Goal: Task Accomplishment & Management: Manage account settings

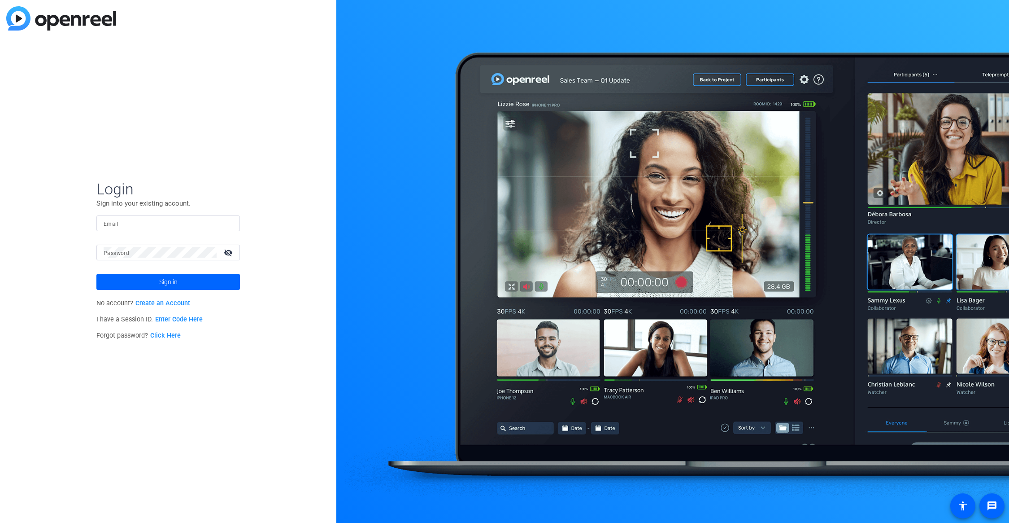
click at [168, 225] on input "Email" at bounding box center [168, 223] width 129 height 11
type input "[DOMAIN_NAME][EMAIL_ADDRESS][DOMAIN_NAME]"
click at [184, 278] on span at bounding box center [168, 282] width 144 height 22
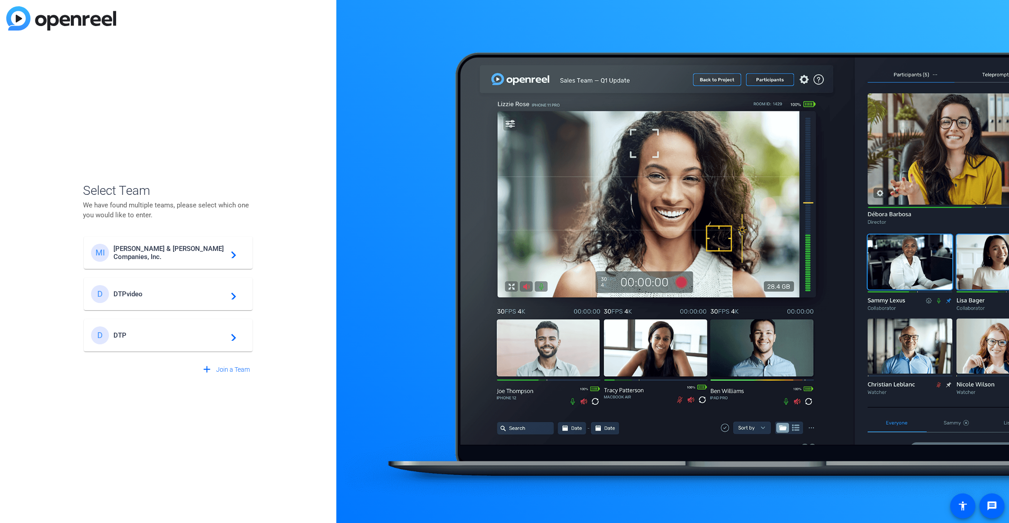
click at [192, 255] on span "[PERSON_NAME] & [PERSON_NAME] Companies, Inc." at bounding box center [169, 252] width 112 height 16
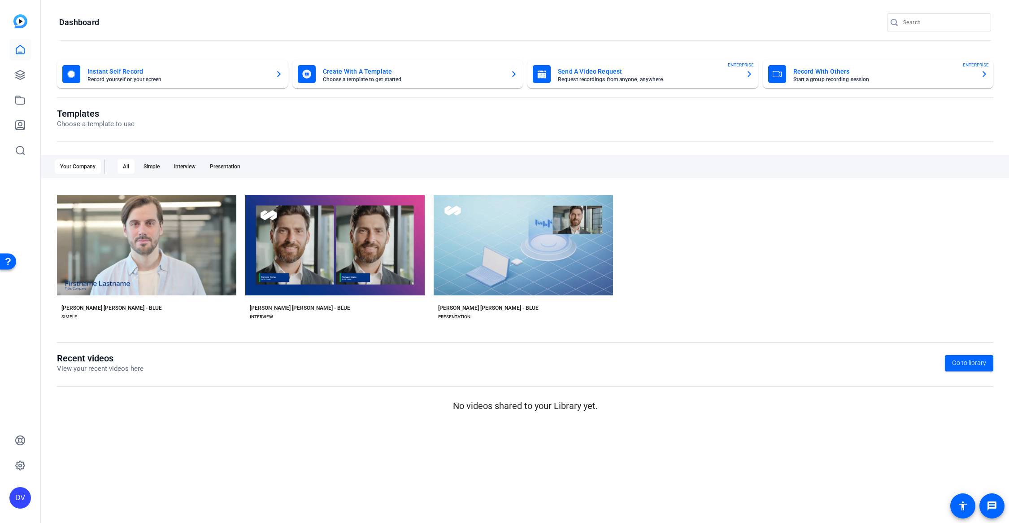
click at [761, 241] on div "check_circle Start with [PERSON_NAME] [PERSON_NAME] - Blue play_arrow Preview […" at bounding box center [525, 259] width 937 height 139
click at [777, 221] on div "check_circle Start with [PERSON_NAME] [PERSON_NAME] - Blue play_arrow Preview […" at bounding box center [525, 259] width 937 height 139
click at [13, 76] on link at bounding box center [20, 75] width 22 height 22
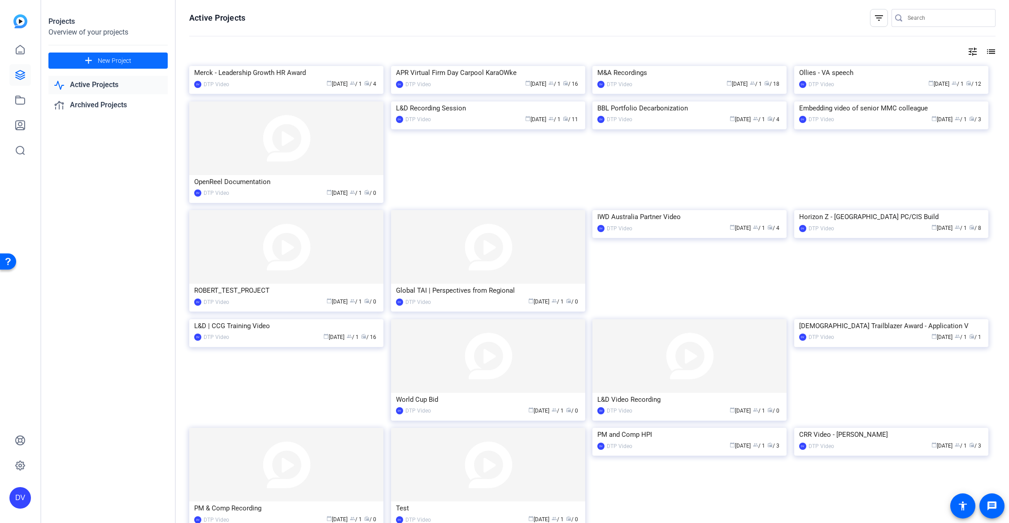
click at [113, 57] on span "New Project" at bounding box center [115, 60] width 34 height 9
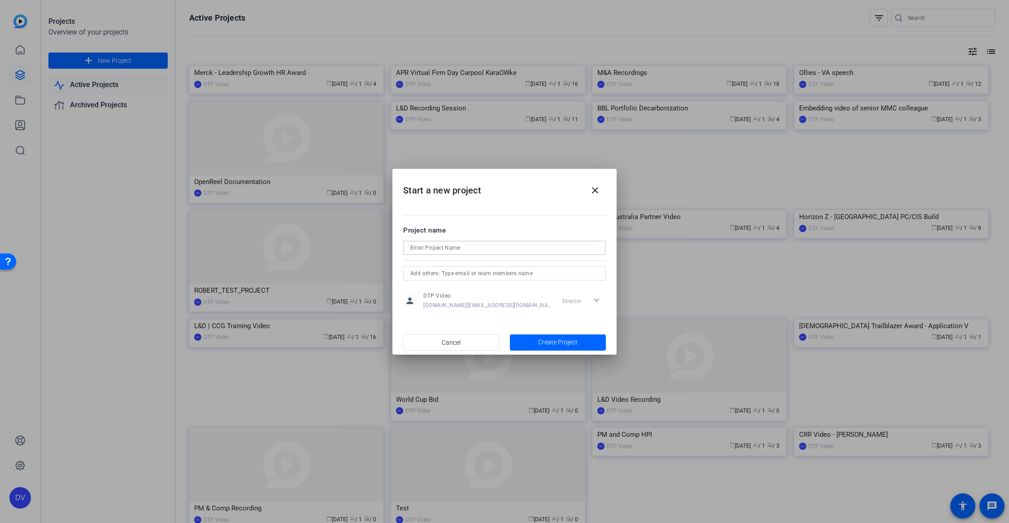
click at [483, 249] on input at bounding box center [504, 247] width 188 height 11
paste input "Pharos Explainer Video"
type input "Pharos Explainer Video"
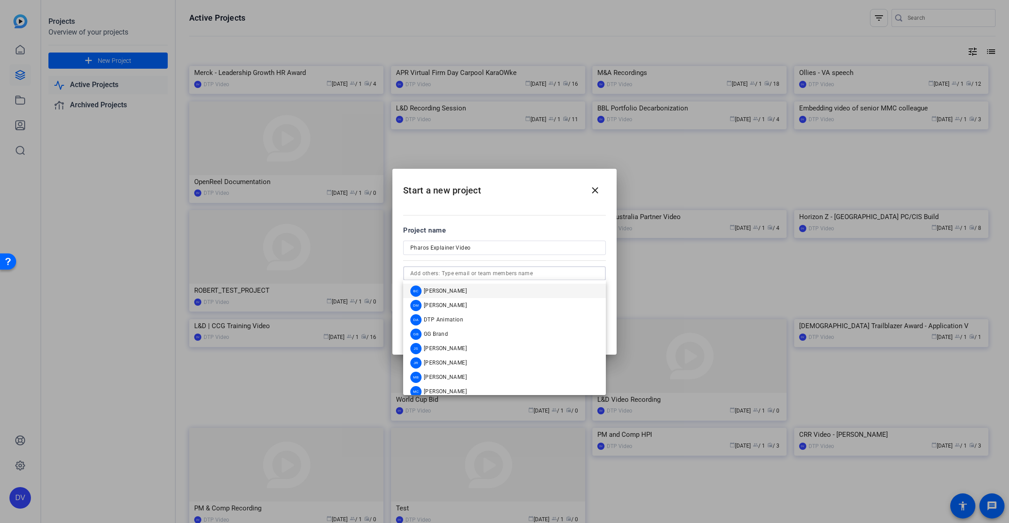
click at [509, 275] on input "text" at bounding box center [504, 273] width 188 height 11
click at [554, 186] on h2 "Start a new project close" at bounding box center [505, 187] width 224 height 36
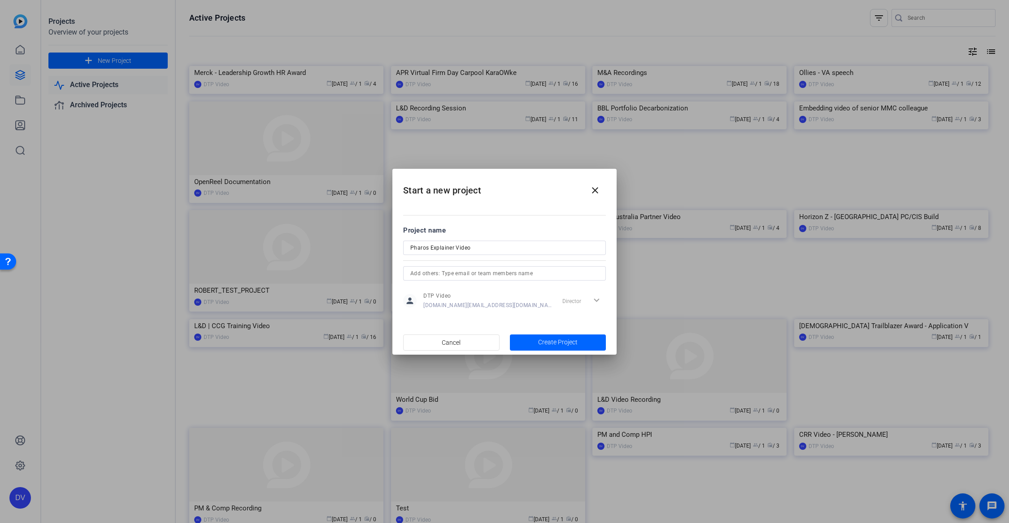
click at [540, 271] on input "text" at bounding box center [504, 273] width 188 height 11
type input "n"
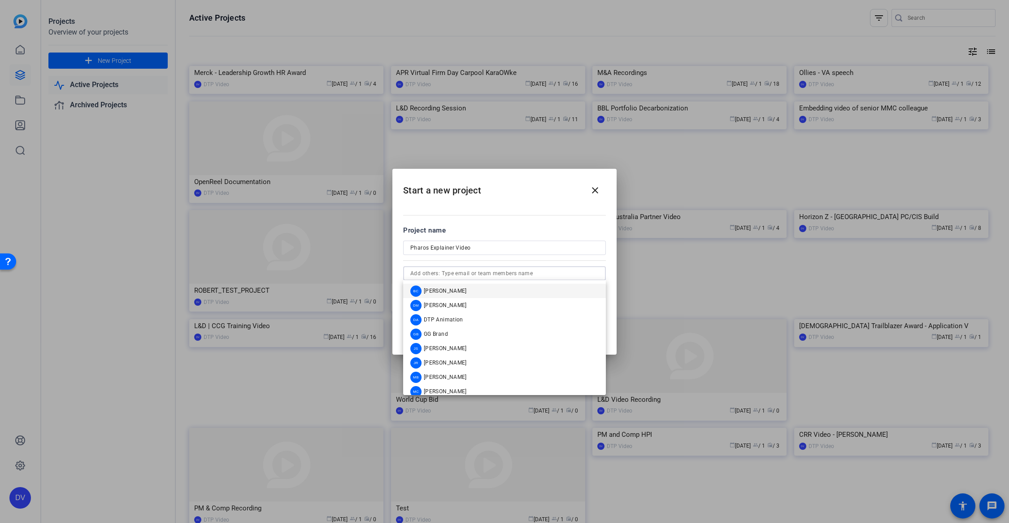
click at [562, 190] on h2 "Start a new project close" at bounding box center [505, 187] width 224 height 36
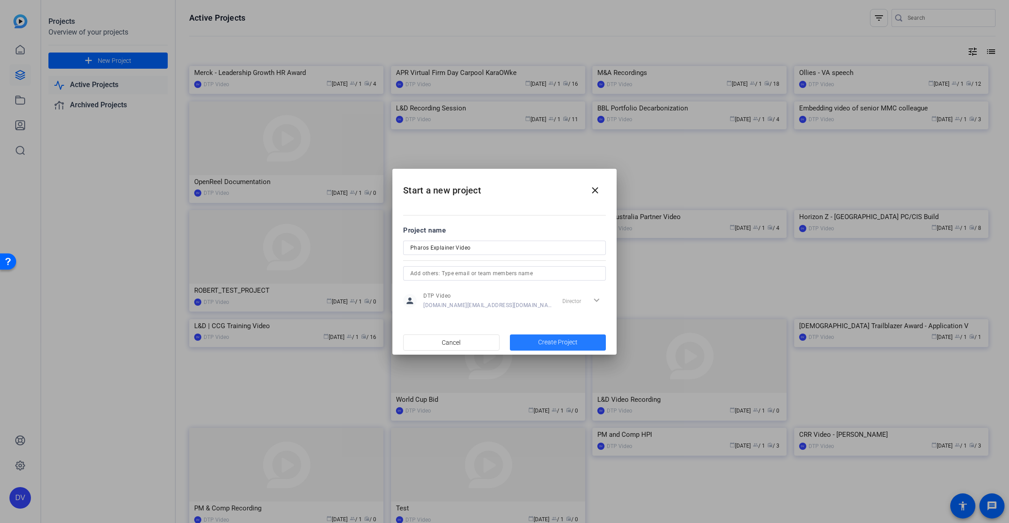
click at [558, 332] on span "button" at bounding box center [558, 343] width 96 height 22
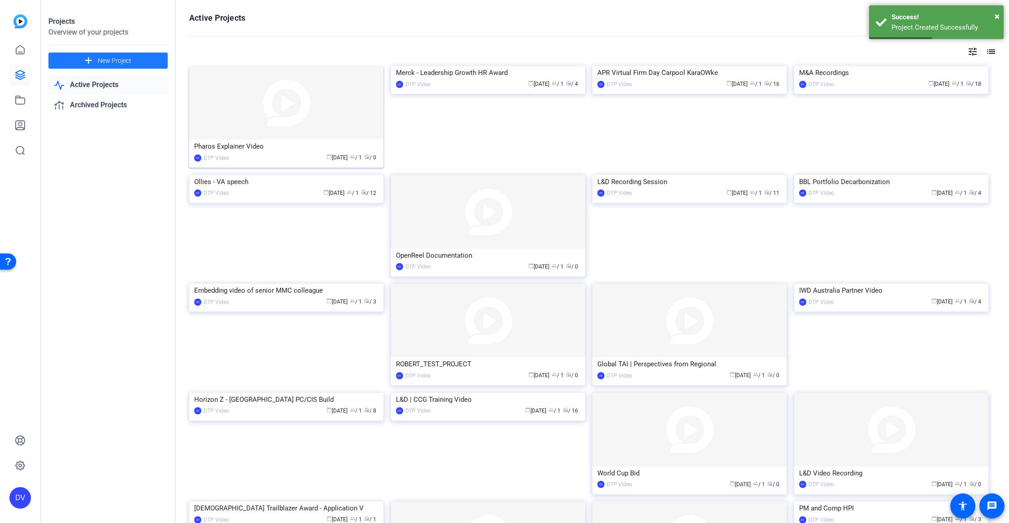
click at [321, 110] on img at bounding box center [286, 103] width 194 height 74
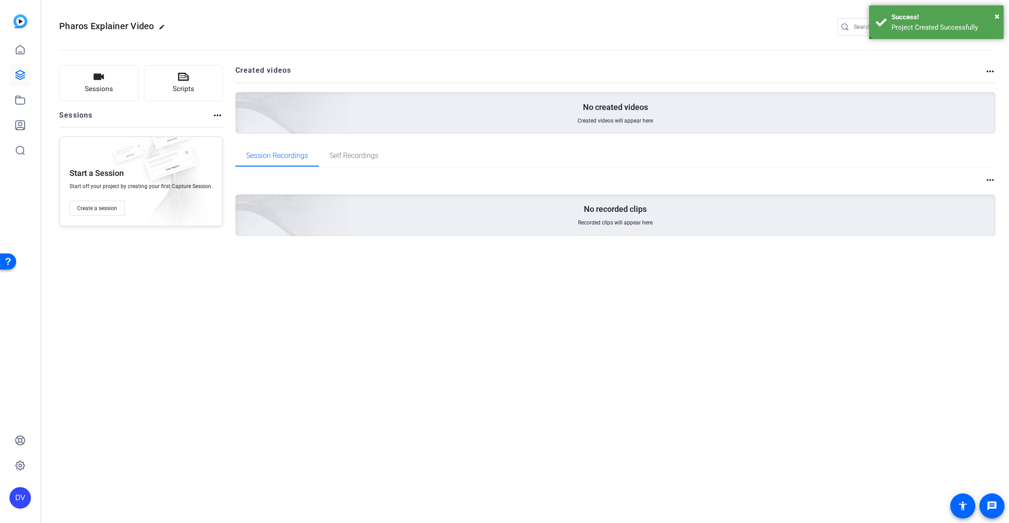
click at [212, 113] on mat-icon "more_horiz" at bounding box center [217, 115] width 11 height 11
click at [277, 337] on div at bounding box center [504, 261] width 1009 height 523
click at [101, 205] on span "Create a session" at bounding box center [97, 208] width 40 height 7
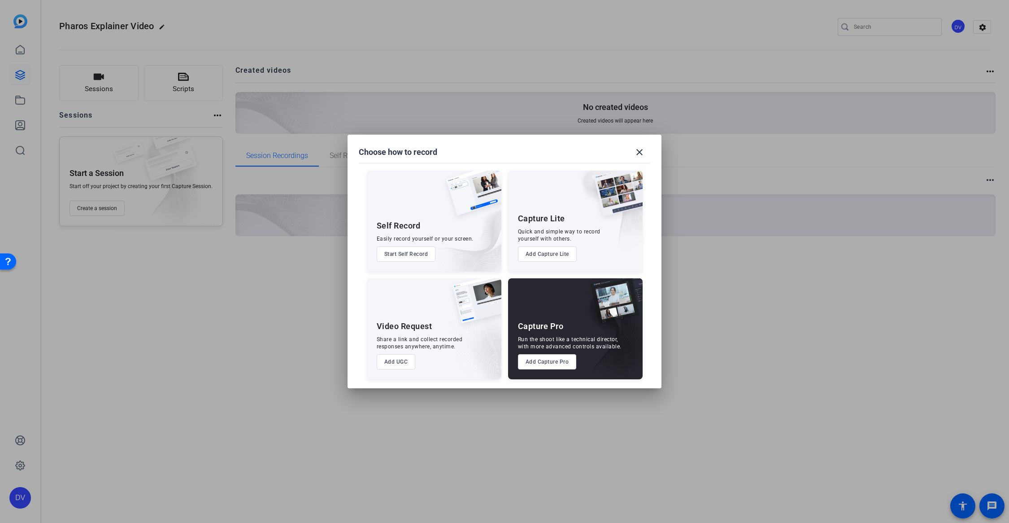
click at [542, 366] on button "Add Capture Pro" at bounding box center [547, 361] width 59 height 15
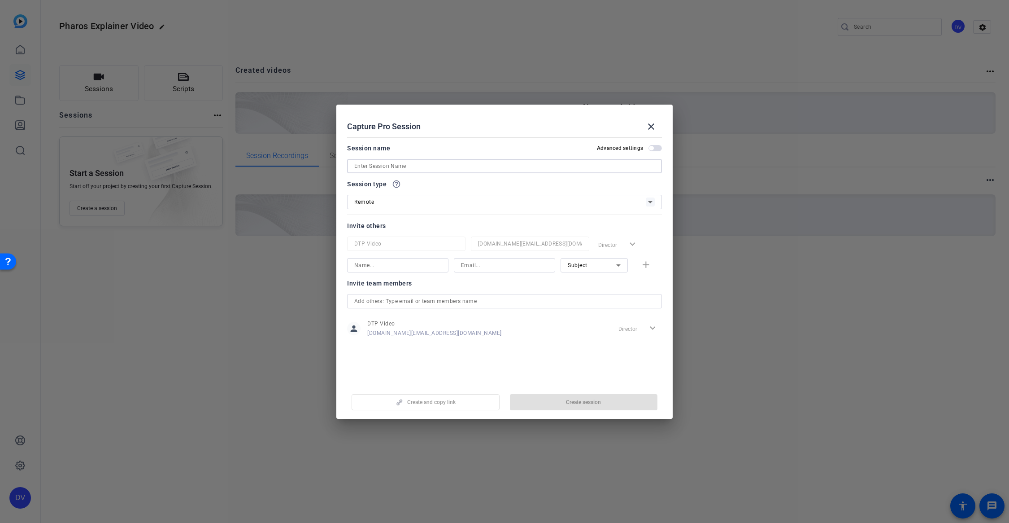
click at [428, 165] on input at bounding box center [504, 166] width 301 height 11
paste input "Pharos Explainer Video"
paste input "[PERSON_NAME]"
paste input "de Montbas"
type input "Pharos Explainer Video - [PERSON_NAME]"
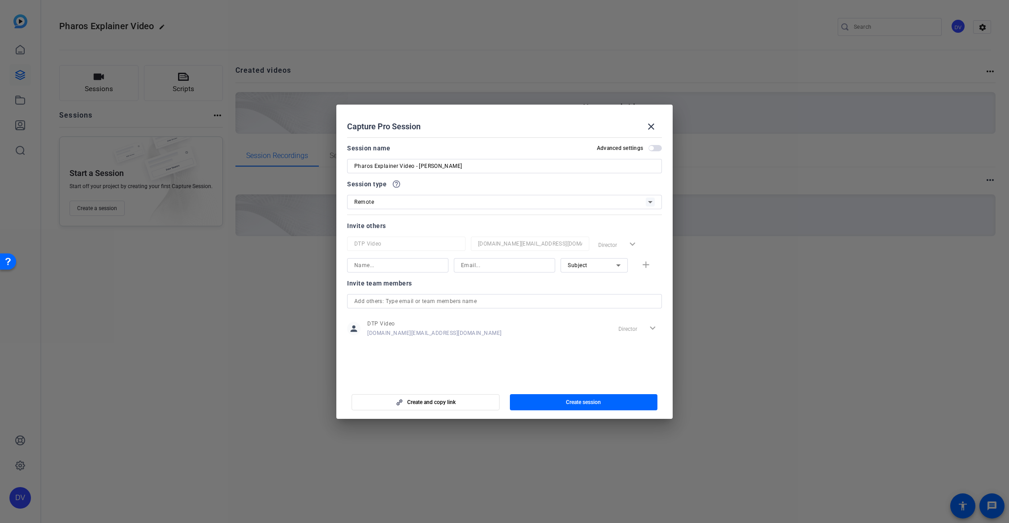
click at [521, 139] on mat-dialog-content "Session name Advanced settings Pharos Explainer Video - [PERSON_NAME] Session t…" at bounding box center [504, 258] width 336 height 249
click at [406, 266] on input at bounding box center [397, 265] width 87 height 11
drag, startPoint x: 419, startPoint y: 164, endPoint x: 490, endPoint y: 164, distance: 71.3
click at [490, 164] on input "Pharos Explainer Video - [PERSON_NAME]" at bounding box center [504, 166] width 301 height 11
click at [383, 267] on input at bounding box center [397, 265] width 87 height 11
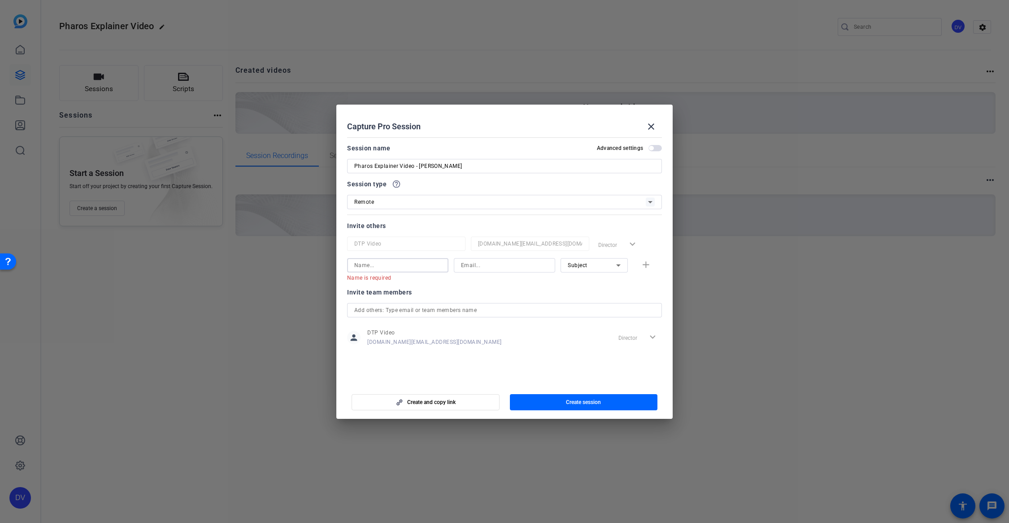
paste input "[PERSON_NAME]"
type input "[PERSON_NAME]"
click at [494, 265] on input at bounding box center [504, 265] width 87 height 11
paste input "[PERSON_NAME][EMAIL_ADDRESS][DOMAIN_NAME]"
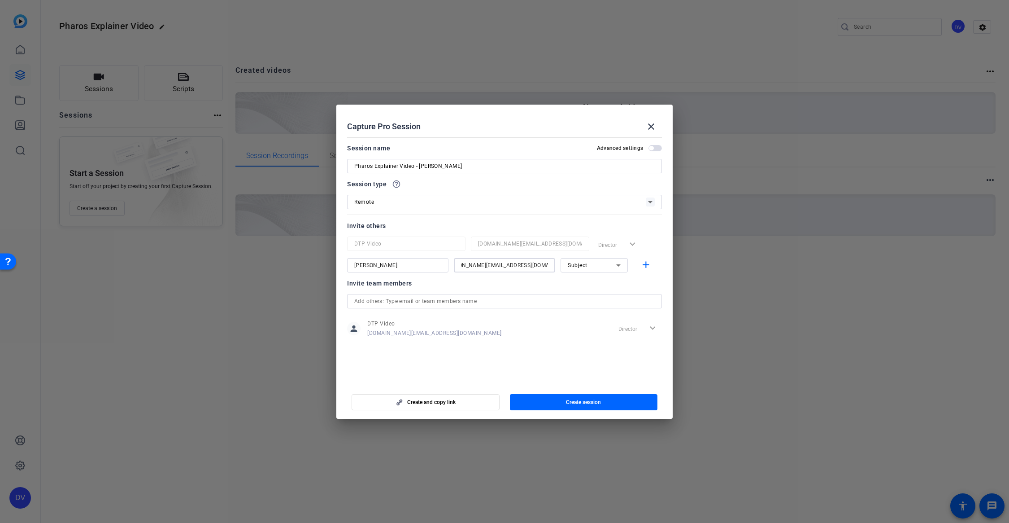
drag, startPoint x: 484, startPoint y: 264, endPoint x: 629, endPoint y: 256, distance: 145.6
click at [629, 256] on div "DTP Video [DOMAIN_NAME][EMAIL_ADDRESS][DOMAIN_NAME] Director expand_more [PERSO…" at bounding box center [504, 254] width 315 height 36
drag, startPoint x: 524, startPoint y: 264, endPoint x: 604, endPoint y: 262, distance: 80.3
click at [604, 262] on div "[PERSON_NAME] [PERSON_NAME][EMAIL_ADDRESS][DOMAIN_NAME] Subject add" at bounding box center [504, 265] width 315 height 14
type input "[PERSON_NAME][EMAIL_ADDRESS][DOMAIN_NAME]"
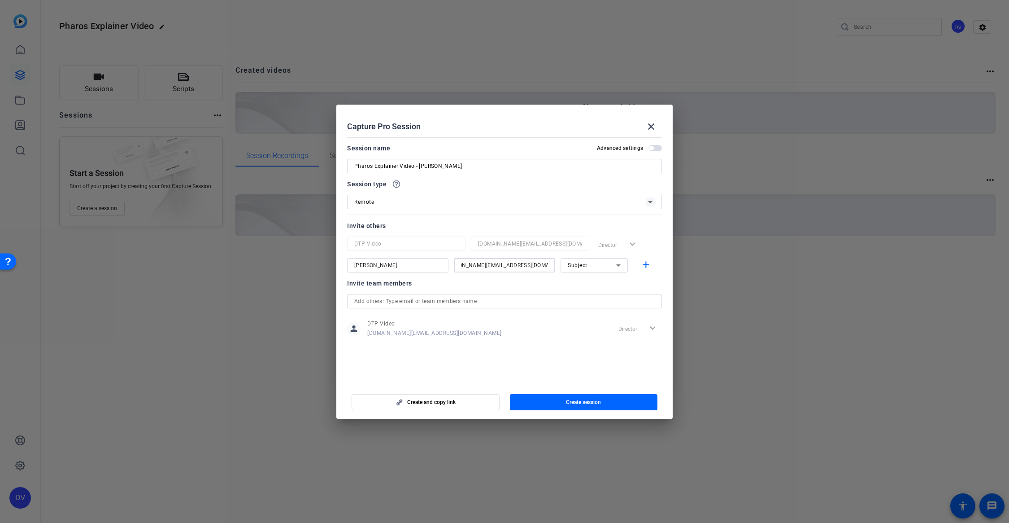
click at [652, 238] on div "Director expand_more" at bounding box center [628, 244] width 67 height 16
click at [592, 402] on span "Create session" at bounding box center [583, 401] width 35 height 7
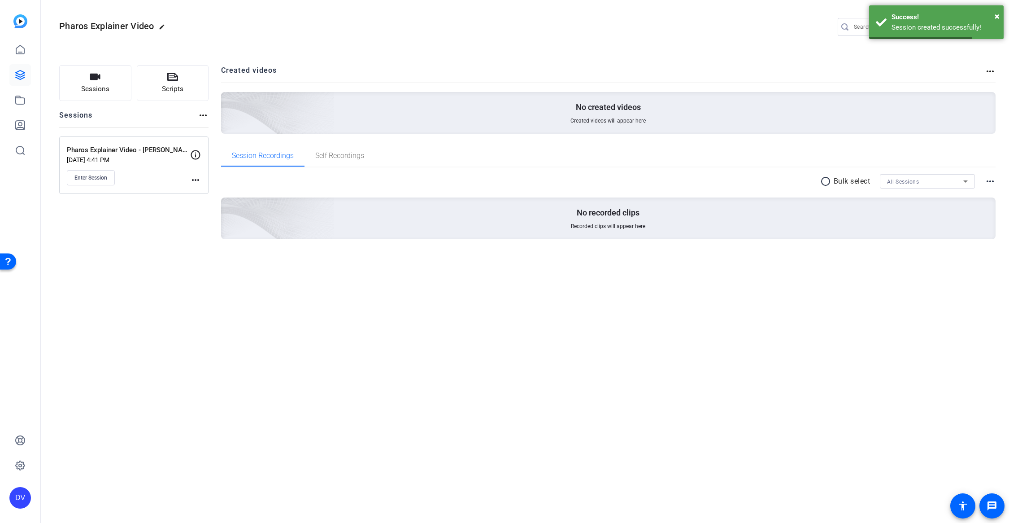
click at [241, 321] on div "Pharos Explainer Video edit DV settings Sessions Scripts Sessions more_horiz Ph…" at bounding box center [525, 261] width 968 height 523
click at [193, 179] on mat-icon "more_horiz" at bounding box center [195, 179] width 11 height 11
click at [207, 190] on span "Edit Session" at bounding box center [217, 192] width 41 height 11
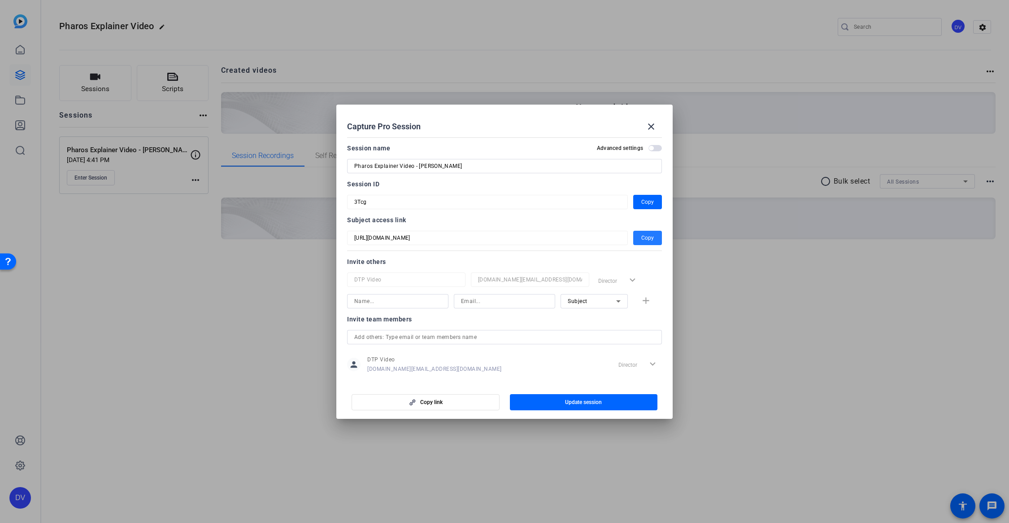
click at [650, 236] on span "Copy" at bounding box center [647, 237] width 13 height 11
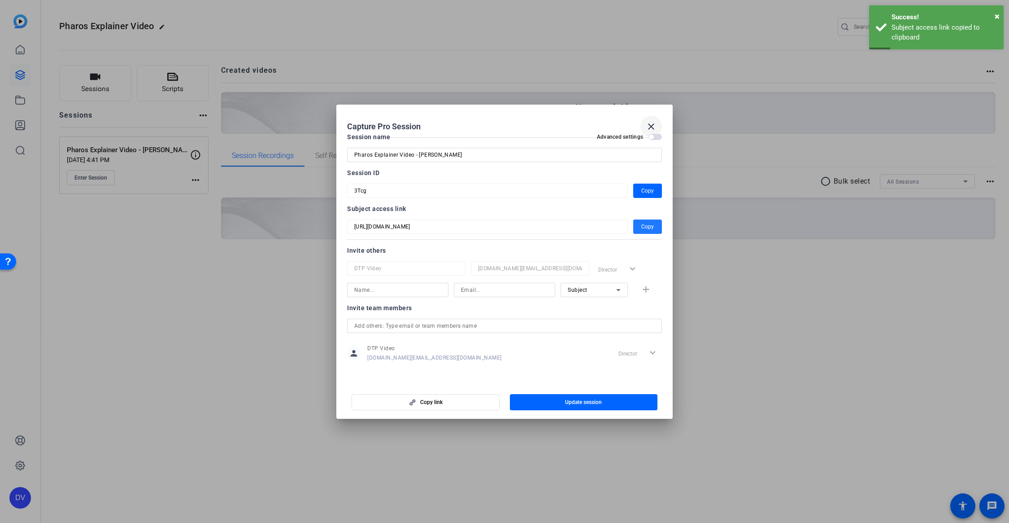
click at [652, 123] on mat-icon "close" at bounding box center [651, 126] width 11 height 11
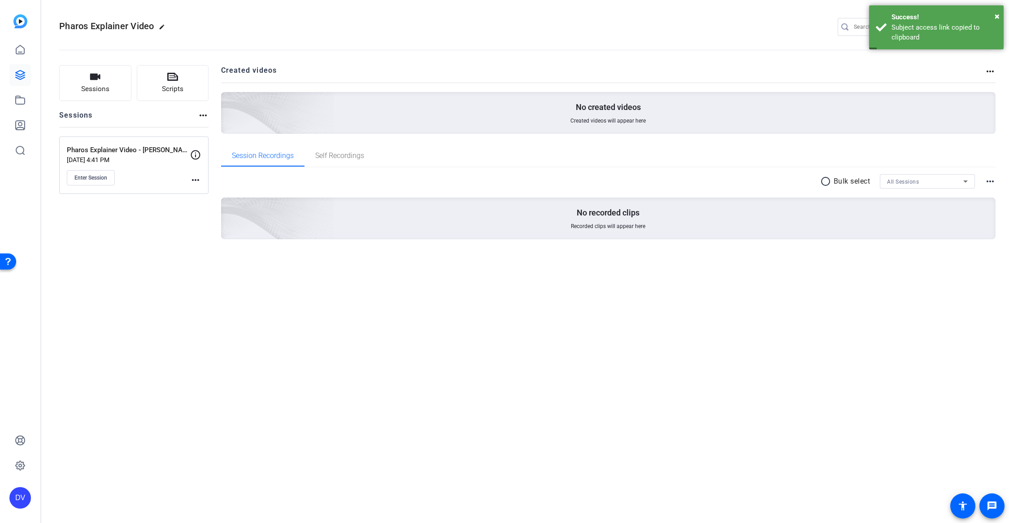
click at [443, 371] on div "Pharos Explainer Video edit DV settings Sessions Scripts Sessions more_horiz Ph…" at bounding box center [525, 261] width 968 height 523
click at [196, 175] on mat-icon "more_horiz" at bounding box center [195, 179] width 11 height 11
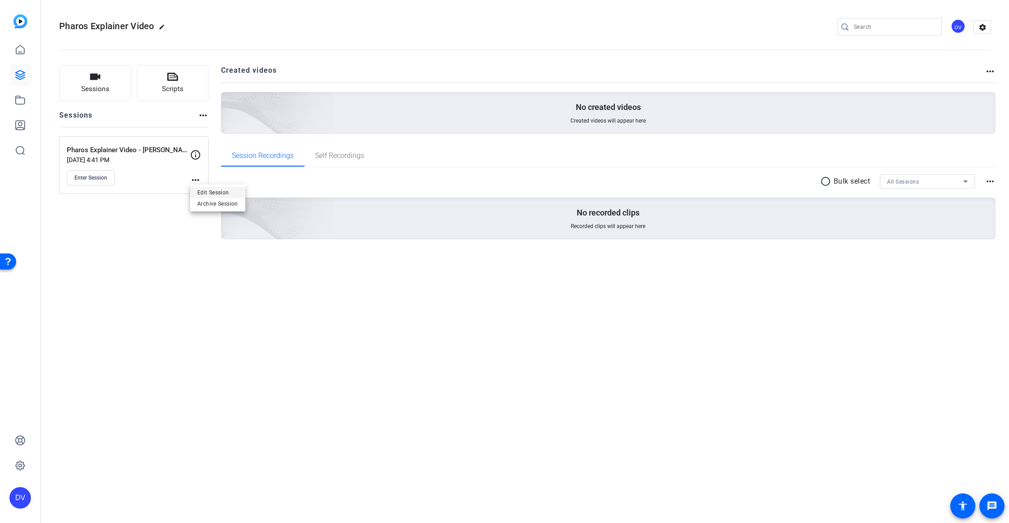
click at [206, 190] on span "Edit Session" at bounding box center [217, 192] width 41 height 11
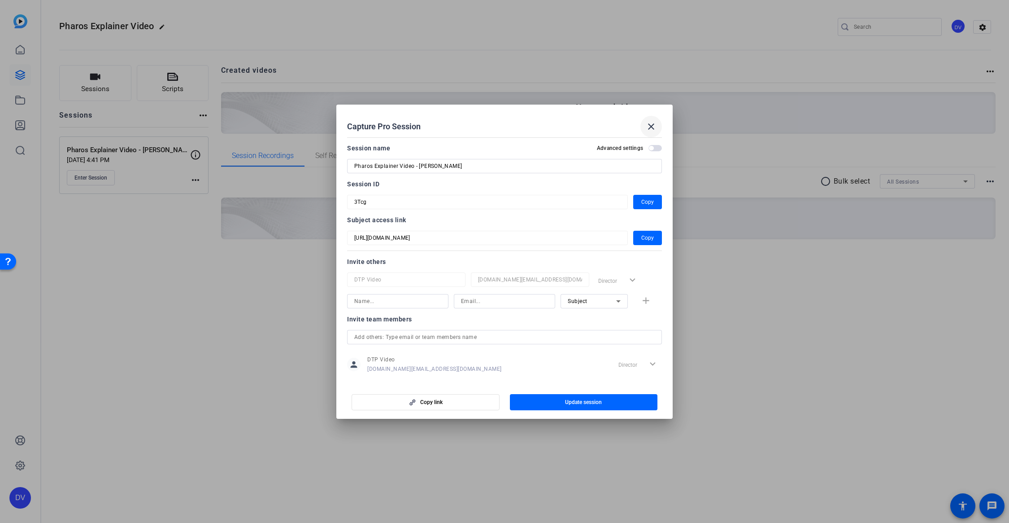
click at [648, 124] on mat-icon "close" at bounding box center [651, 126] width 11 height 11
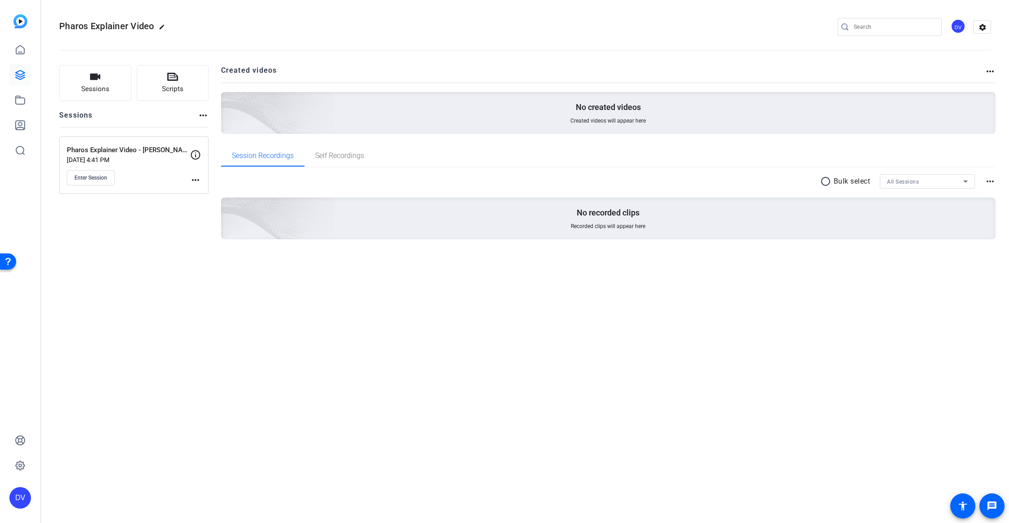
click at [541, 301] on div "Pharos Explainer Video edit DV settings Sessions Scripts Sessions more_horiz Ph…" at bounding box center [525, 261] width 968 height 523
